Goal: Check status: Check status

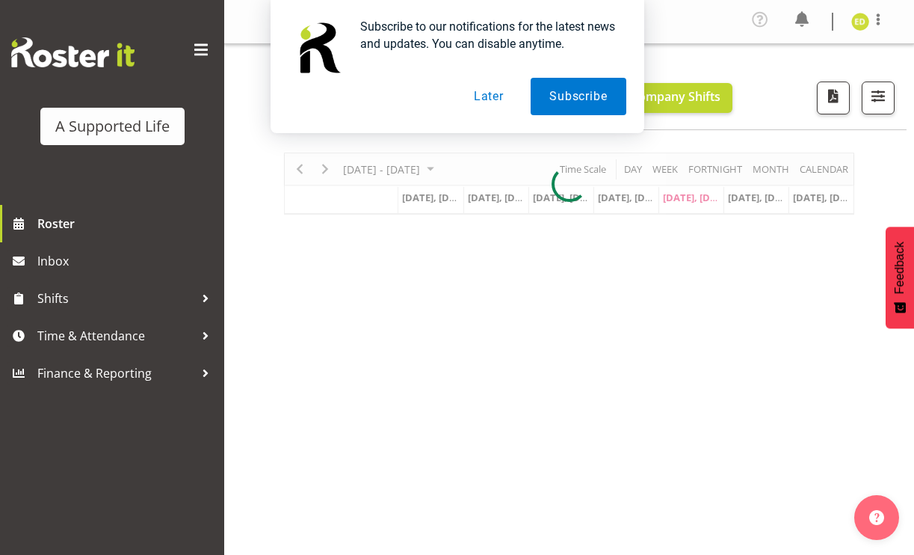
click at [481, 99] on button "Later" at bounding box center [488, 96] width 67 height 37
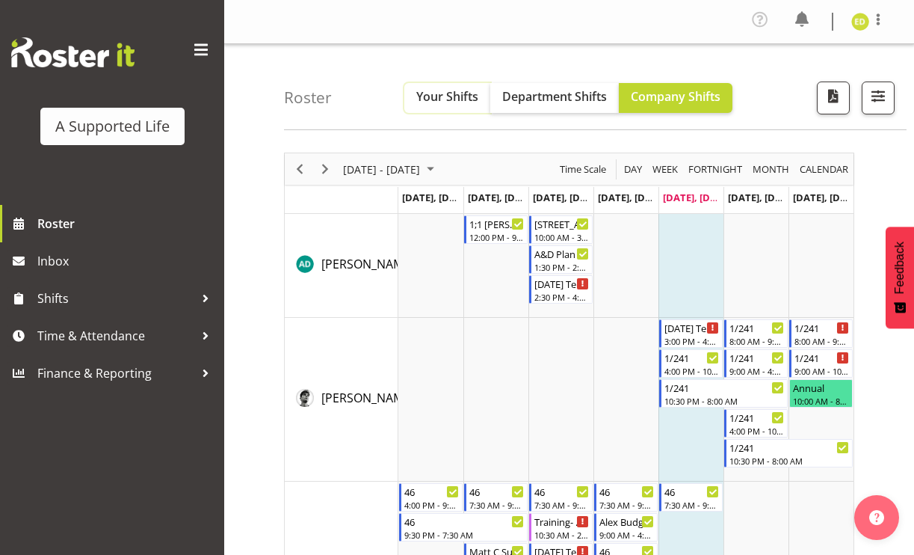
click at [481, 101] on button "Your Shifts" at bounding box center [447, 98] width 86 height 30
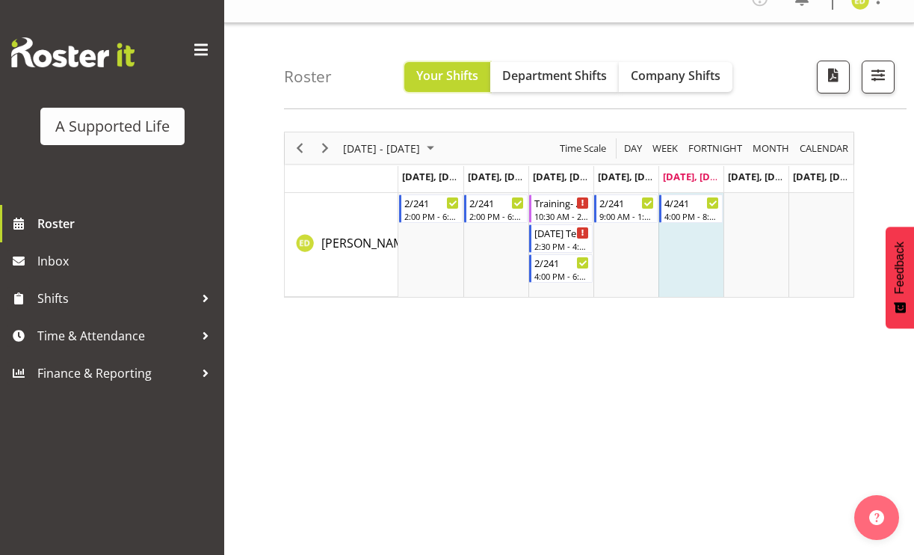
scroll to position [33, 0]
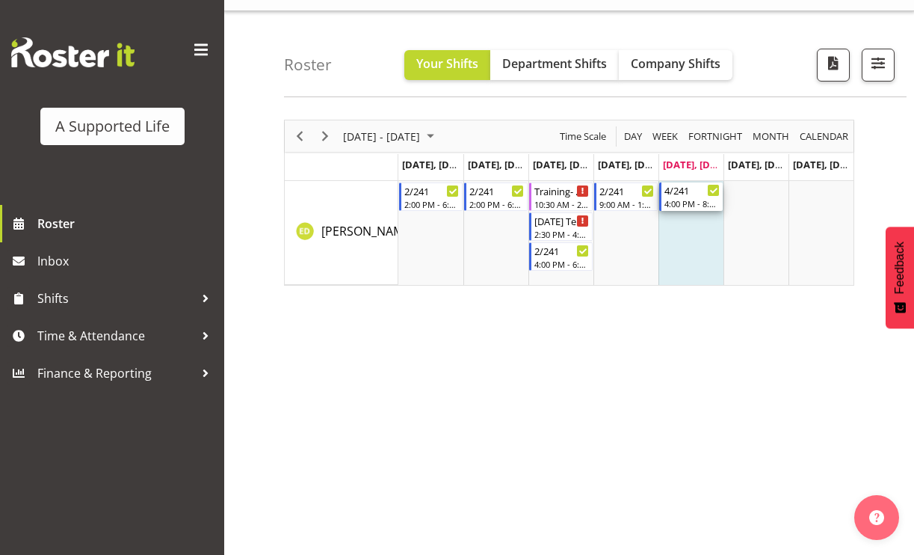
click at [683, 192] on div "4/241" at bounding box center [692, 189] width 55 height 15
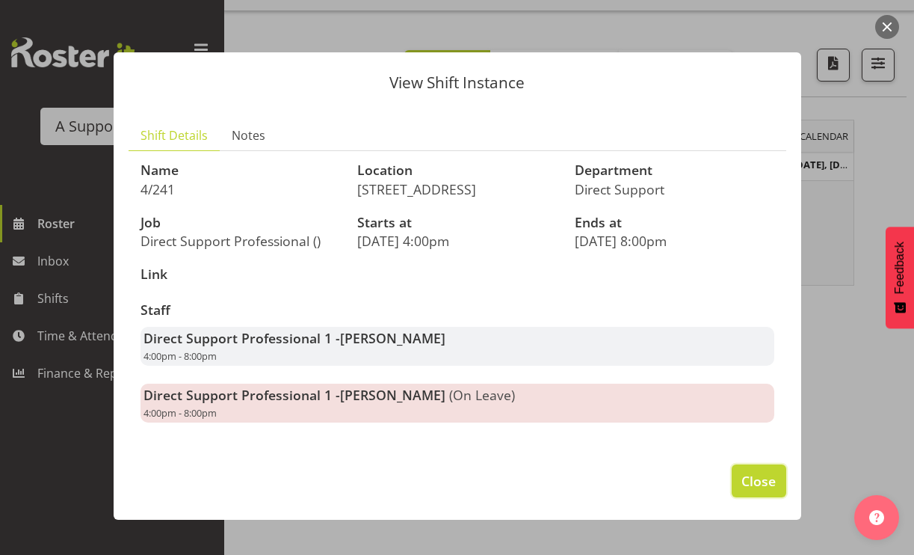
click at [774, 473] on span "Close" at bounding box center [759, 480] width 34 height 19
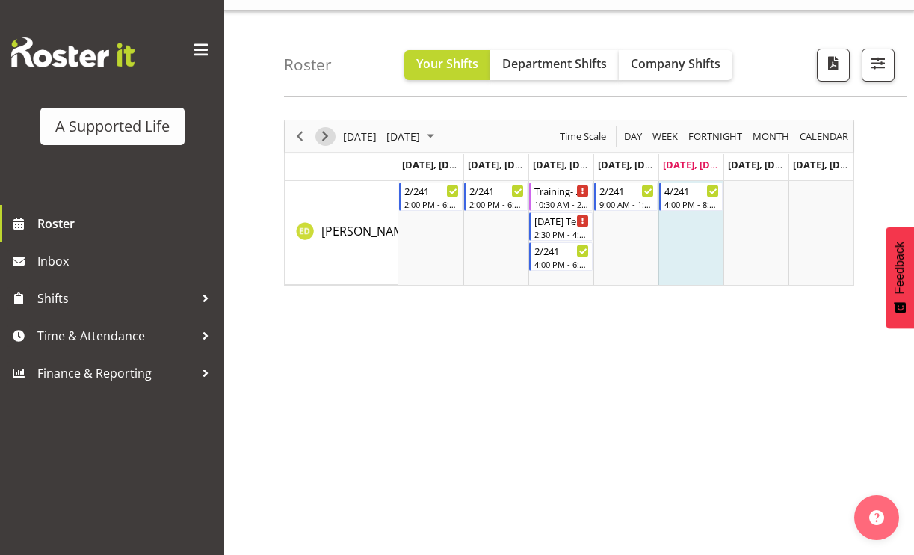
click at [324, 135] on span "Next" at bounding box center [325, 136] width 18 height 19
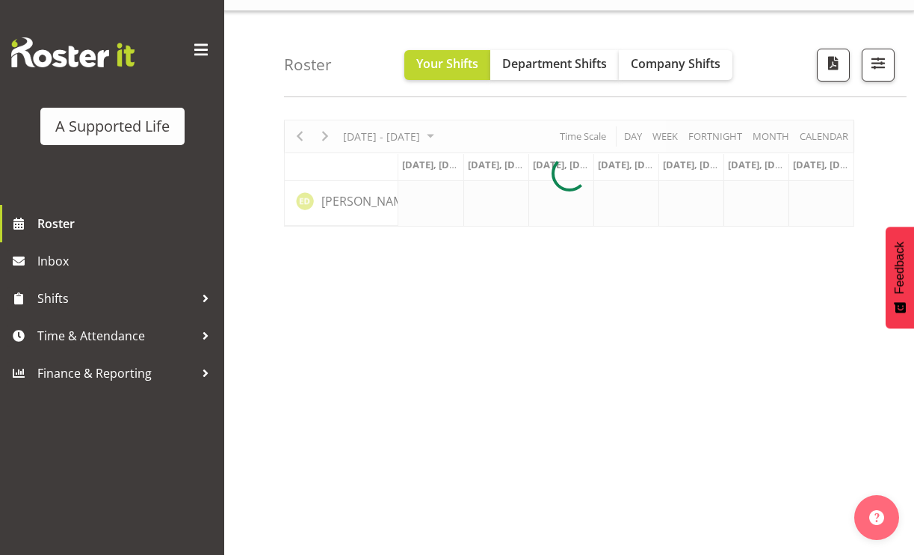
click at [325, 134] on div at bounding box center [569, 173] width 570 height 107
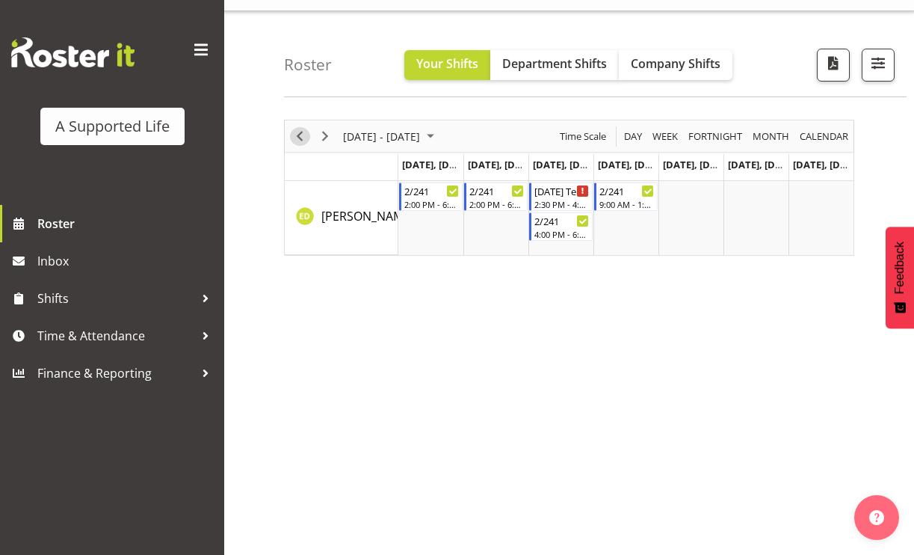
click at [299, 138] on span "Previous" at bounding box center [300, 136] width 18 height 19
